Goal: Information Seeking & Learning: Understand process/instructions

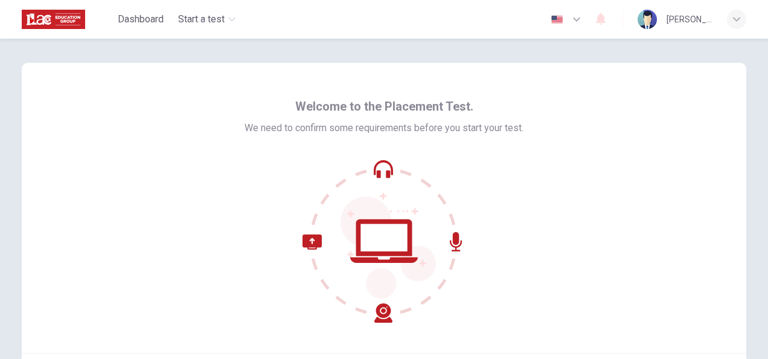
click at [380, 250] on icon at bounding box center [384, 240] width 163 height 163
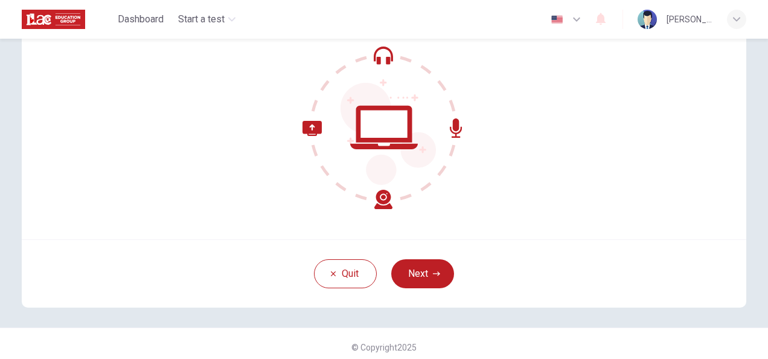
scroll to position [121, 0]
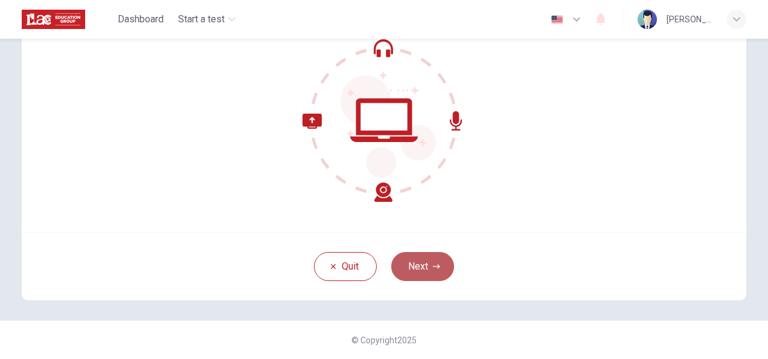
click at [420, 264] on button "Next" at bounding box center [422, 266] width 63 height 29
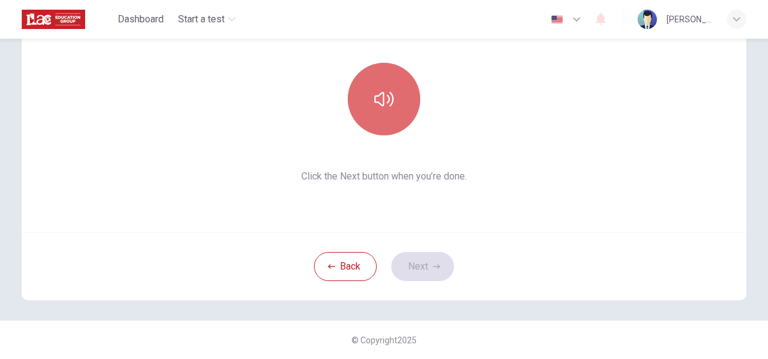
click at [407, 82] on button "button" at bounding box center [384, 99] width 72 height 72
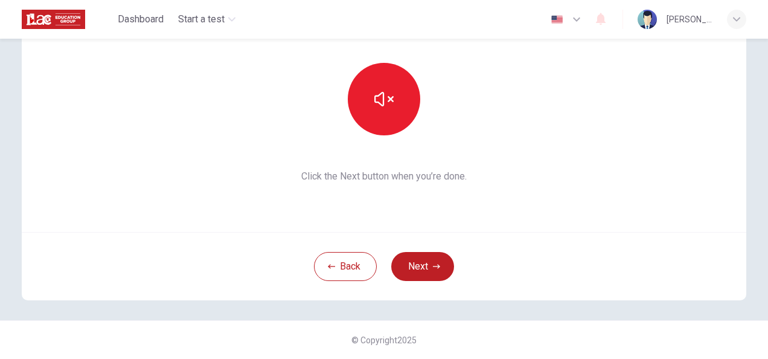
scroll to position [0, 0]
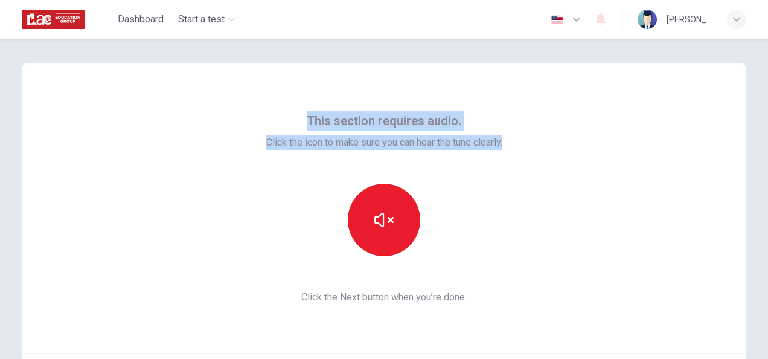
drag, startPoint x: 489, startPoint y: 147, endPoint x: 268, endPoint y: 71, distance: 234.3
click at [268, 71] on div "This section requires audio. Click the icon to make sure you can hear the tune …" at bounding box center [384, 208] width 725 height 290
copy div "This section requires audio. Click the icon to make sure you can hear the tune …"
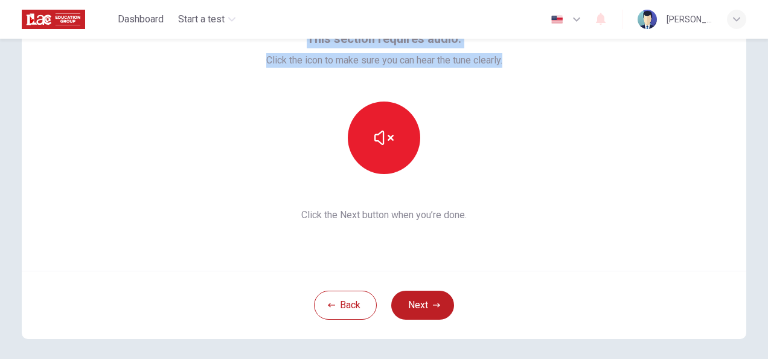
scroll to position [121, 0]
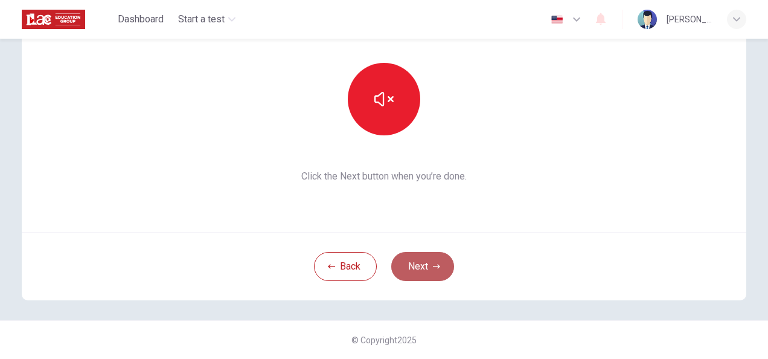
click at [420, 271] on button "Next" at bounding box center [422, 266] width 63 height 29
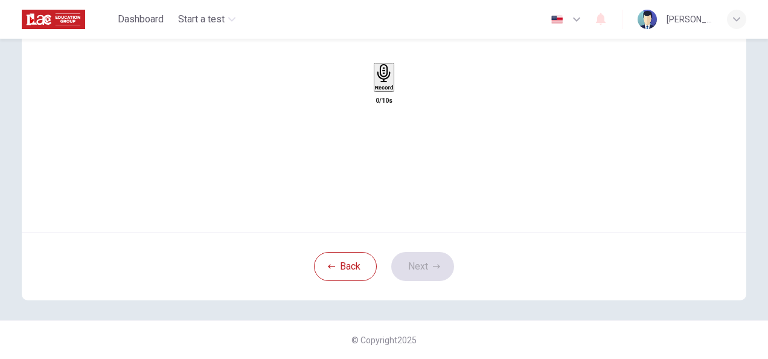
click at [394, 86] on div "Record" at bounding box center [384, 77] width 19 height 27
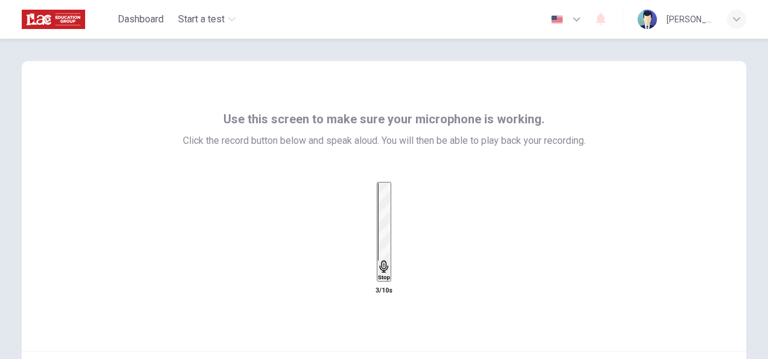
scroll to position [0, 0]
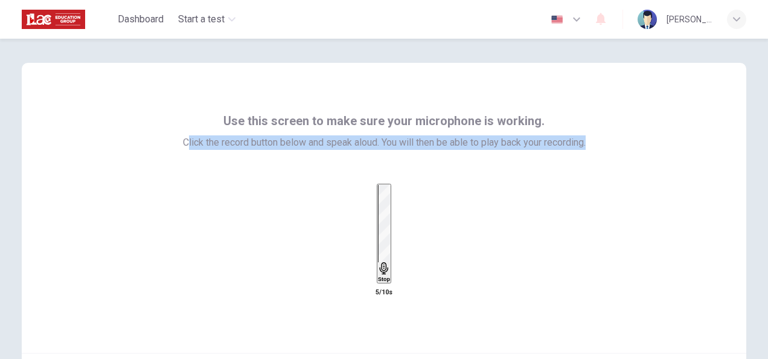
drag, startPoint x: 614, startPoint y: 147, endPoint x: 180, endPoint y: 88, distance: 438.2
click at [180, 88] on div "Use this screen to make sure your microphone is working. Click the record butto…" at bounding box center [384, 208] width 725 height 290
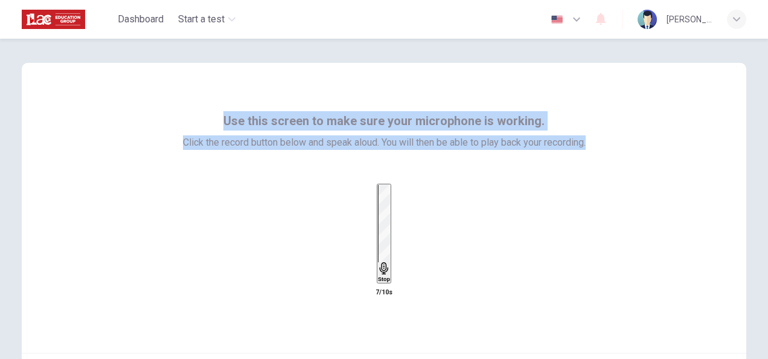
drag, startPoint x: 180, startPoint y: 88, endPoint x: 624, endPoint y: 109, distance: 444.9
click at [624, 109] on div "Use this screen to make sure your microphone is working. Click the record butto…" at bounding box center [384, 208] width 725 height 290
copy div "Use this screen to make sure your microphone is working. Click the record butto…"
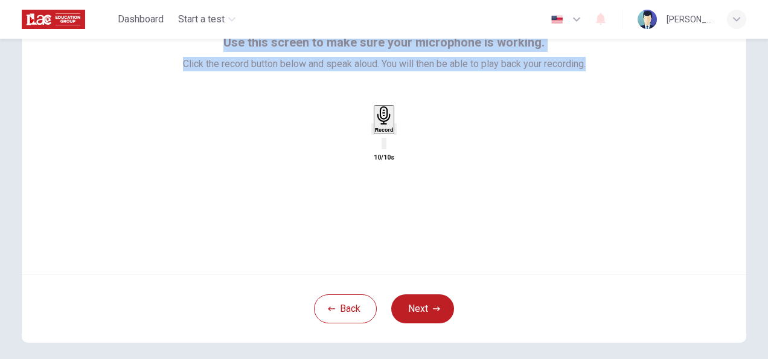
scroll to position [121, 0]
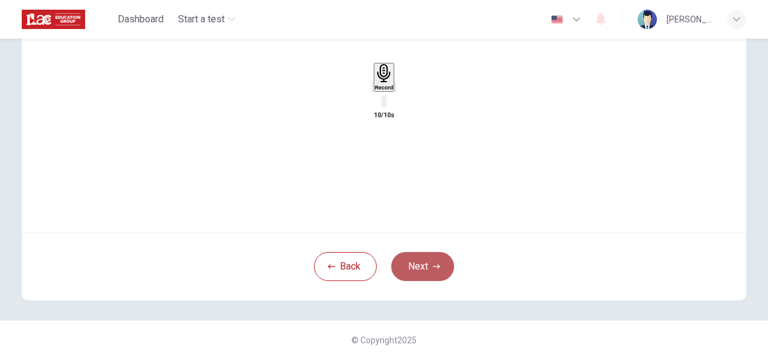
click at [426, 266] on button "Next" at bounding box center [422, 266] width 63 height 29
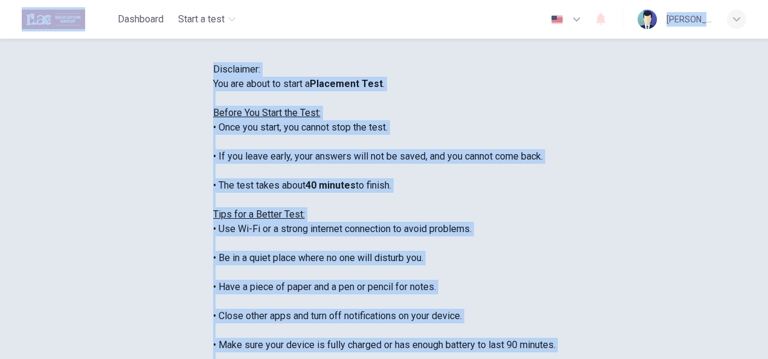
scroll to position [0, 0]
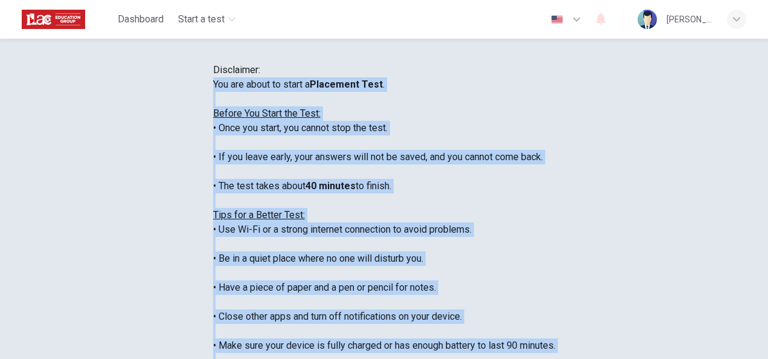
drag, startPoint x: 87, startPoint y: 274, endPoint x: 42, endPoint y: 155, distance: 127.3
click at [213, 155] on div "You are about to start a Placement Test . Before You Start the Test: • Once you…" at bounding box center [384, 243] width 342 height 333
copy div "You are about to start a Placement Test . Before You Start the Test: • Once you…"
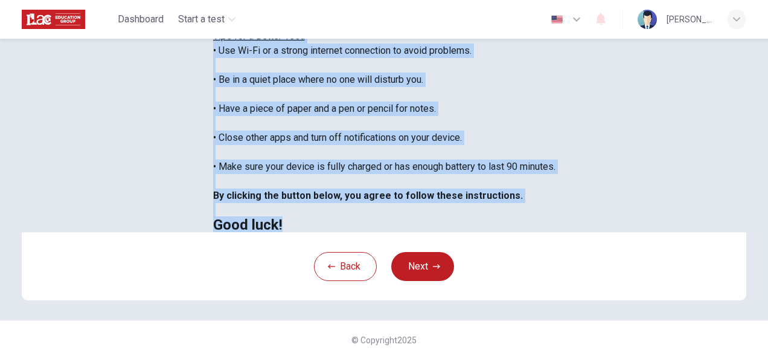
scroll to position [13, 0]
